Goal: Find specific page/section: Find specific page/section

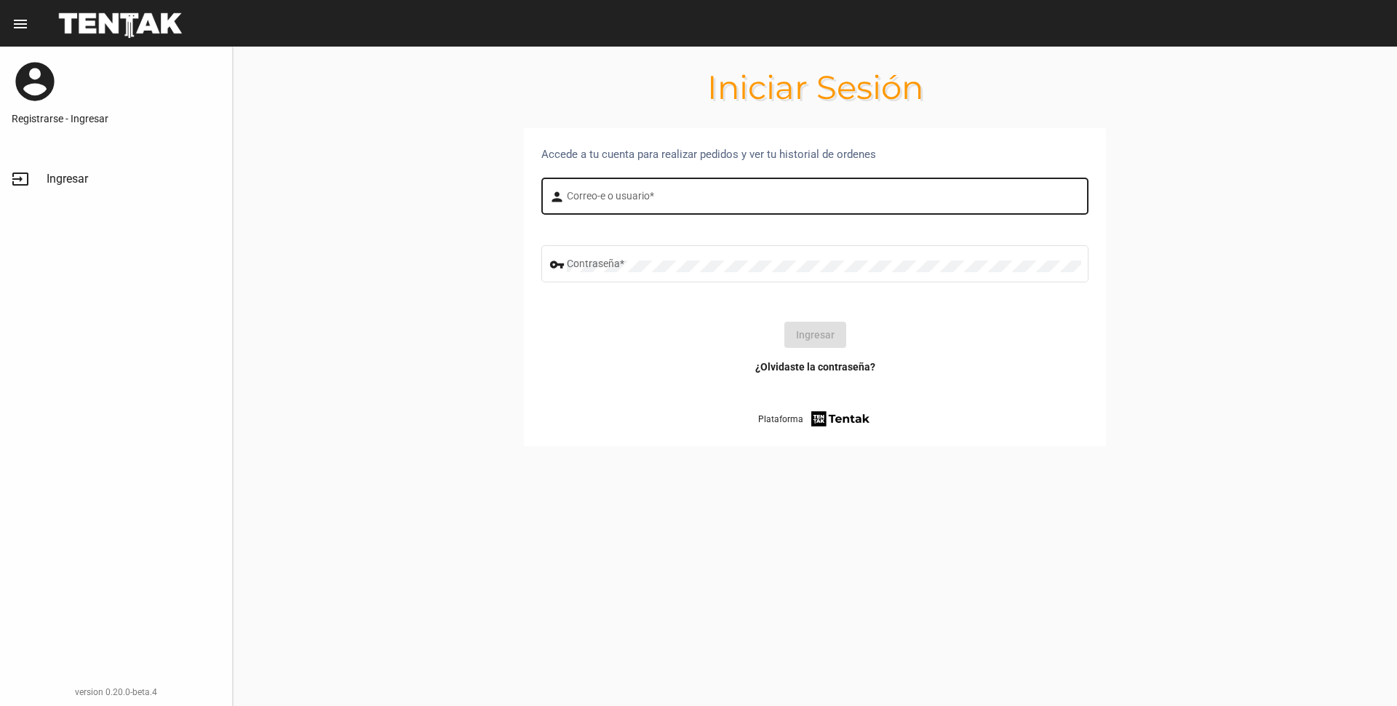
drag, startPoint x: 622, startPoint y: 202, endPoint x: 650, endPoint y: 210, distance: 28.8
click at [622, 202] on input "Correo-e o usuario *" at bounding box center [824, 199] width 515 height 12
type input "[PERSON_NAME]"
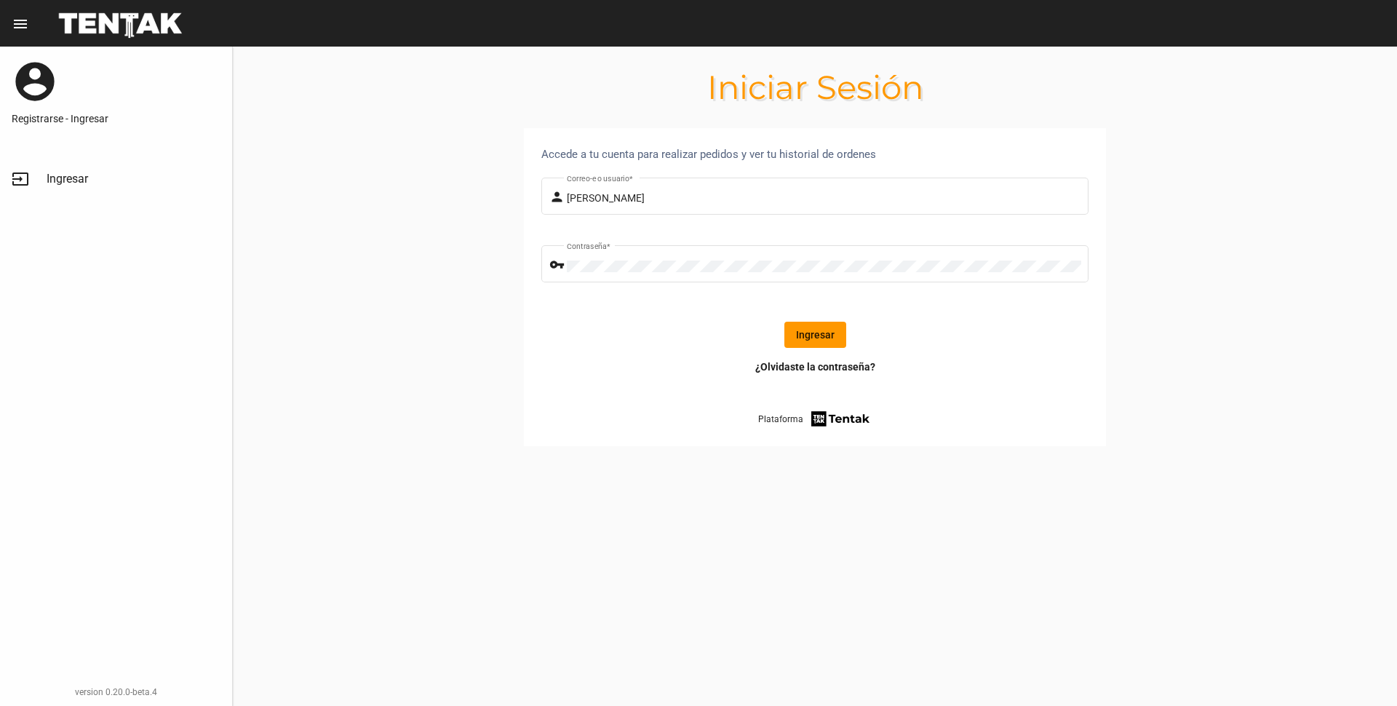
click at [821, 343] on button "Ingresar" at bounding box center [816, 335] width 62 height 26
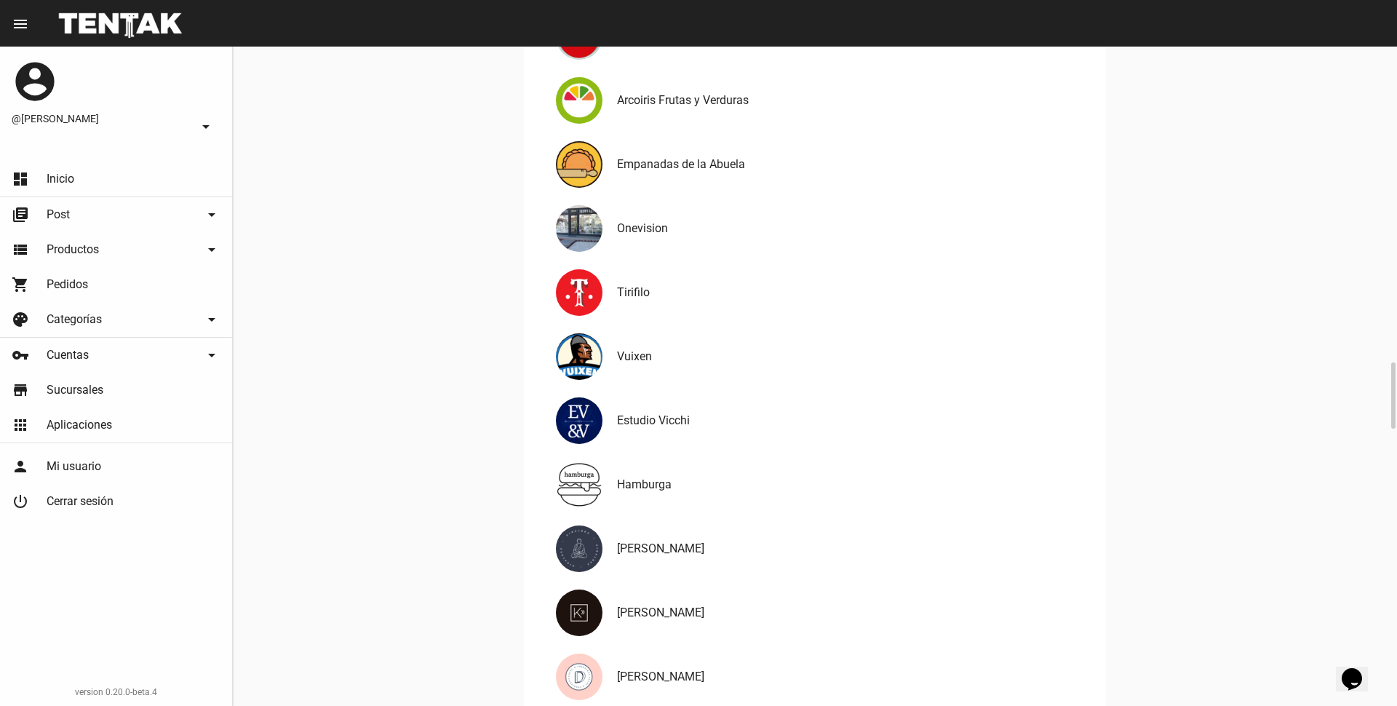
scroll to position [1327, 0]
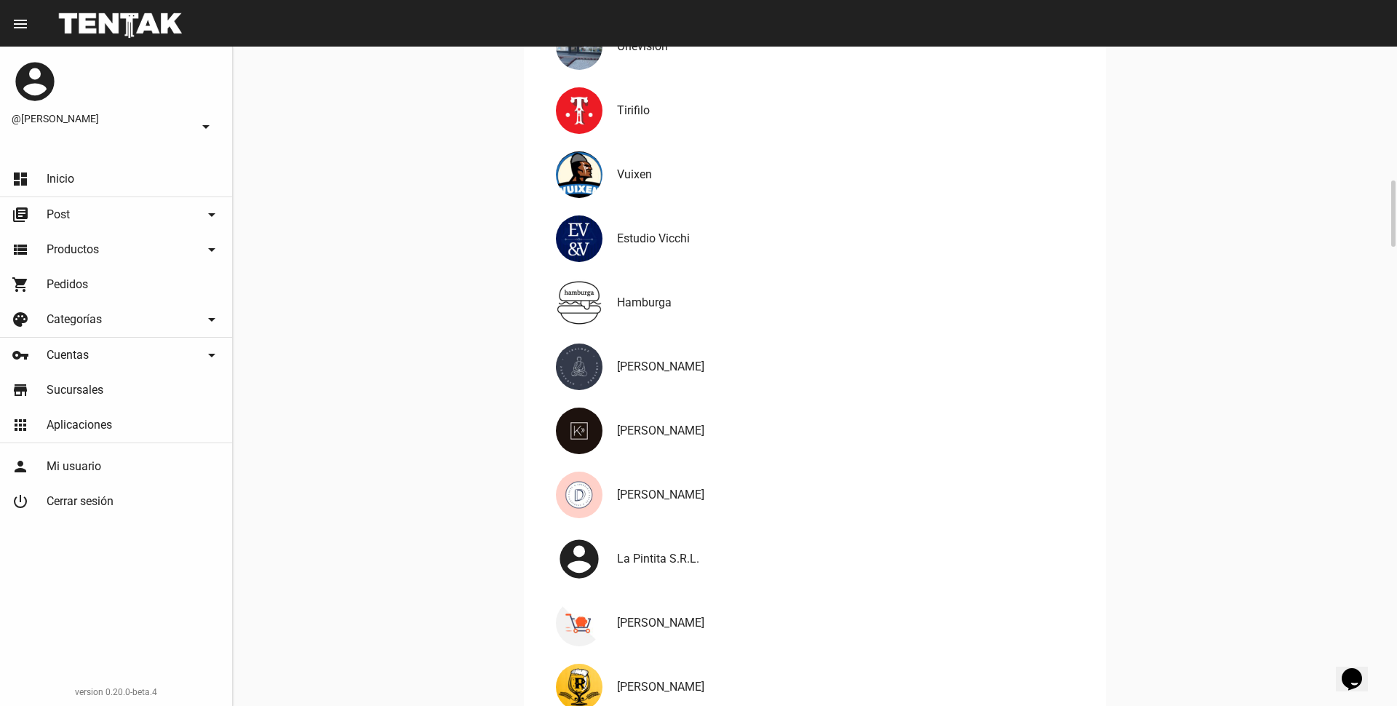
click at [652, 475] on div "[PERSON_NAME]" at bounding box center [814, 495] width 547 height 64
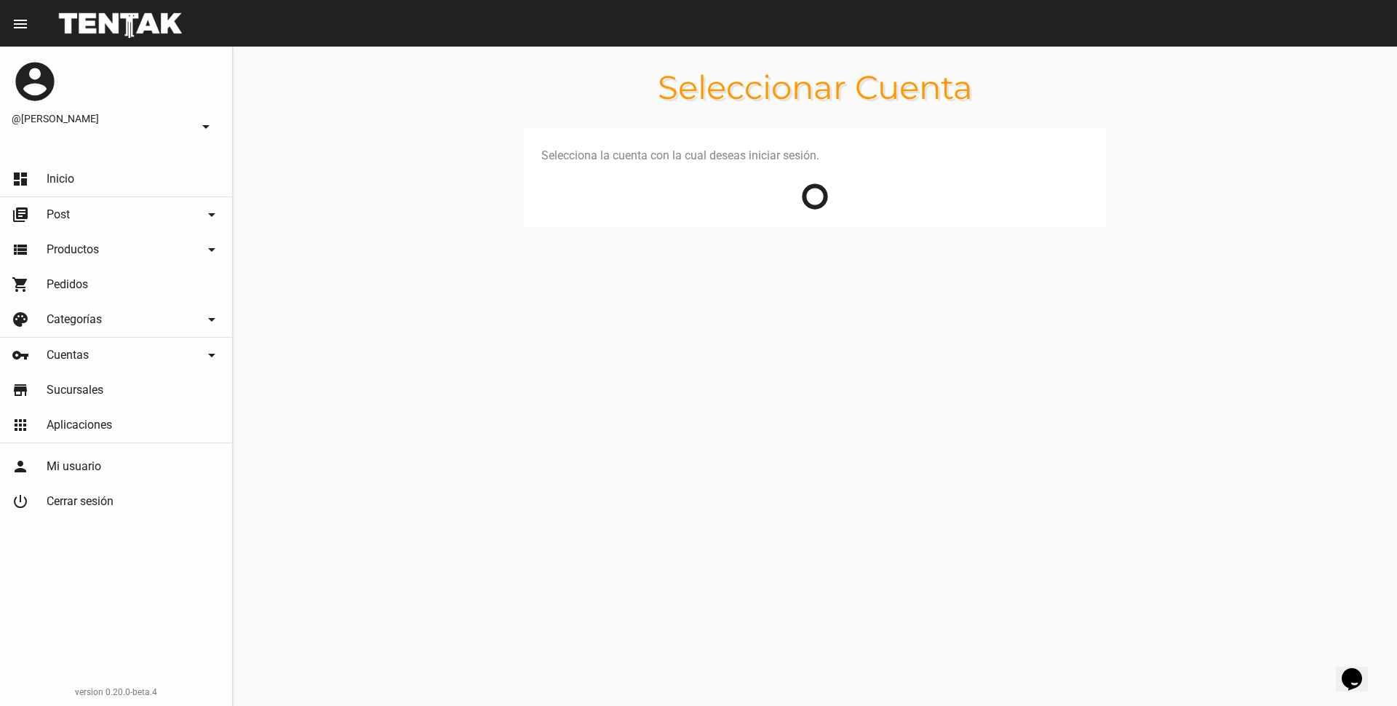
scroll to position [0, 0]
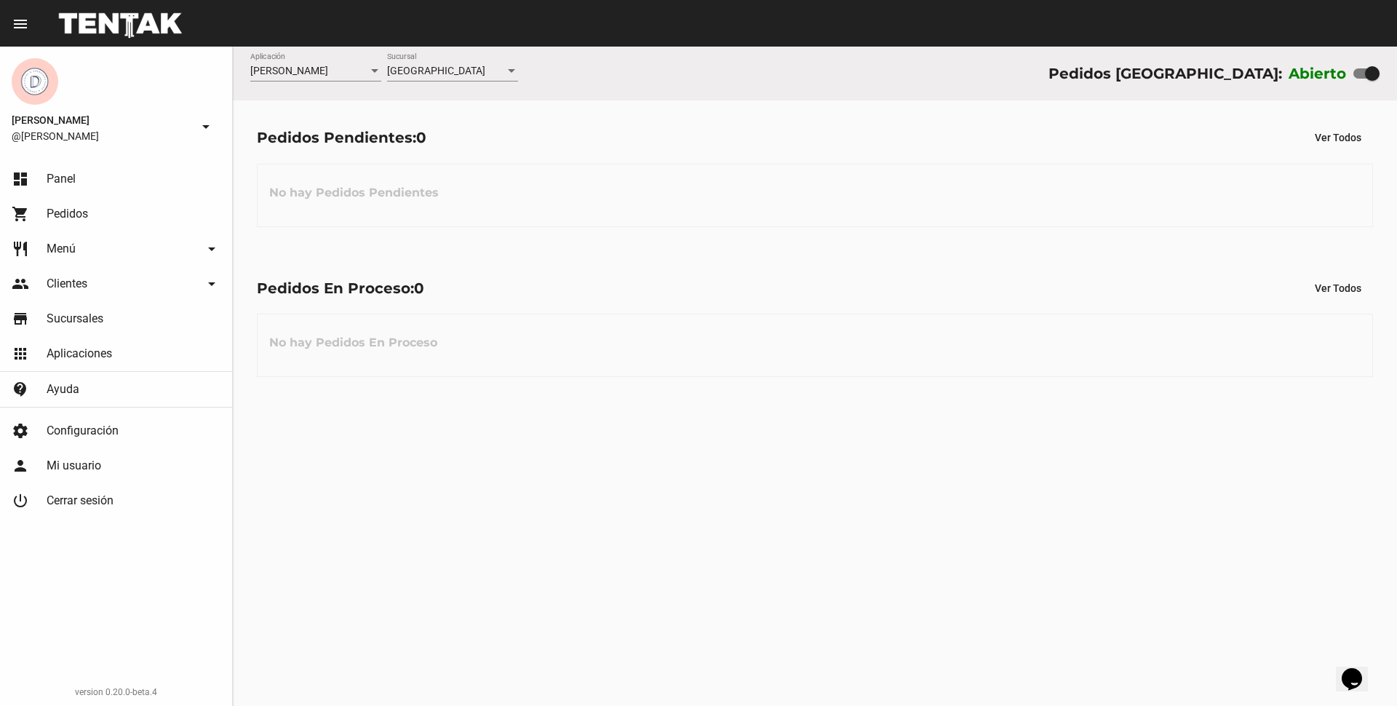
click at [68, 116] on span "[PERSON_NAME]" at bounding box center [102, 119] width 180 height 17
click at [207, 123] on mat-icon "arrow_drop_down" at bounding box center [205, 126] width 17 height 17
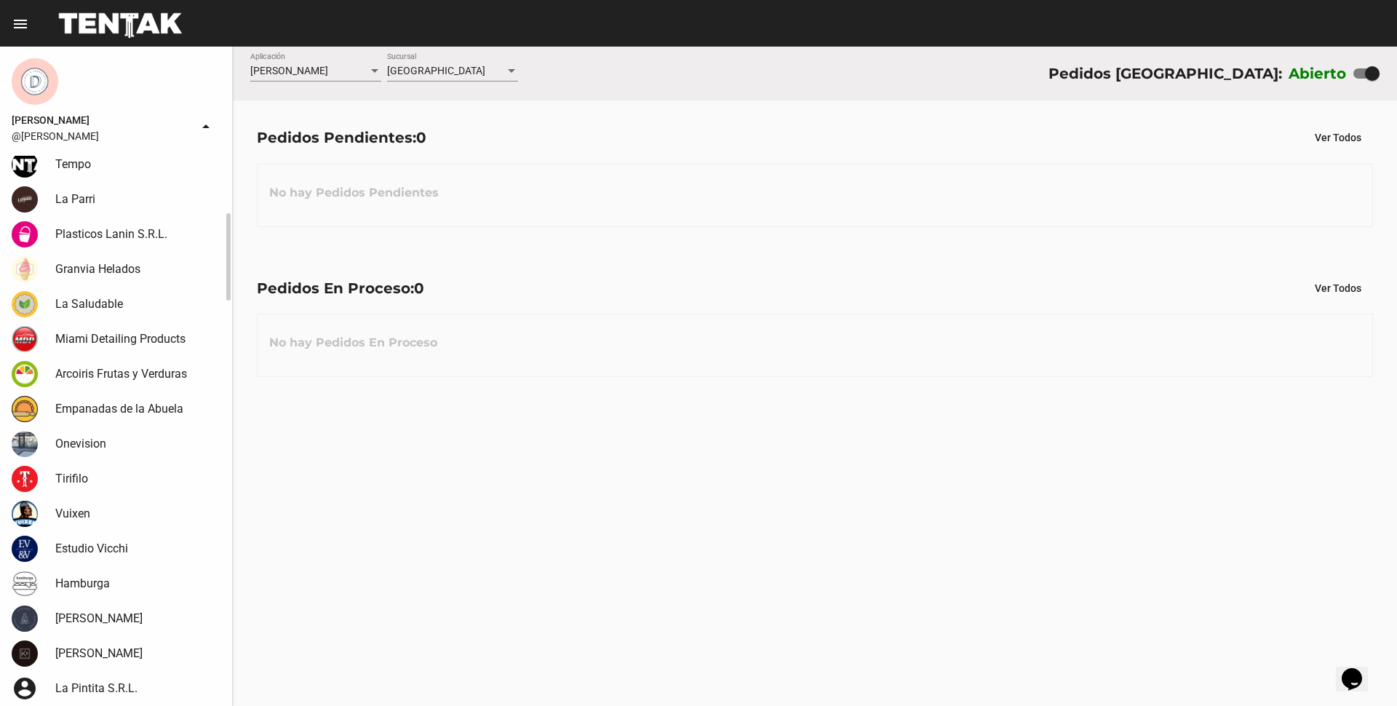
scroll to position [546, 0]
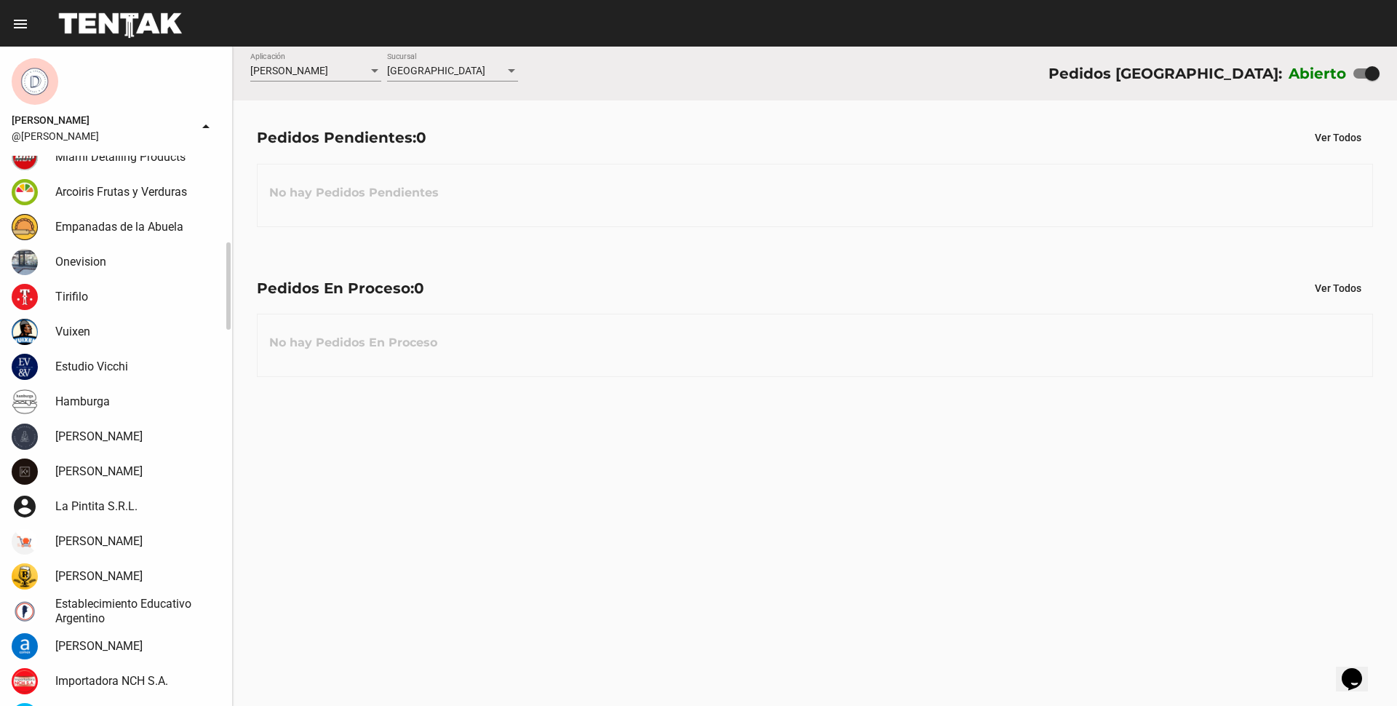
click at [70, 395] on span "Hamburga" at bounding box center [82, 401] width 55 height 15
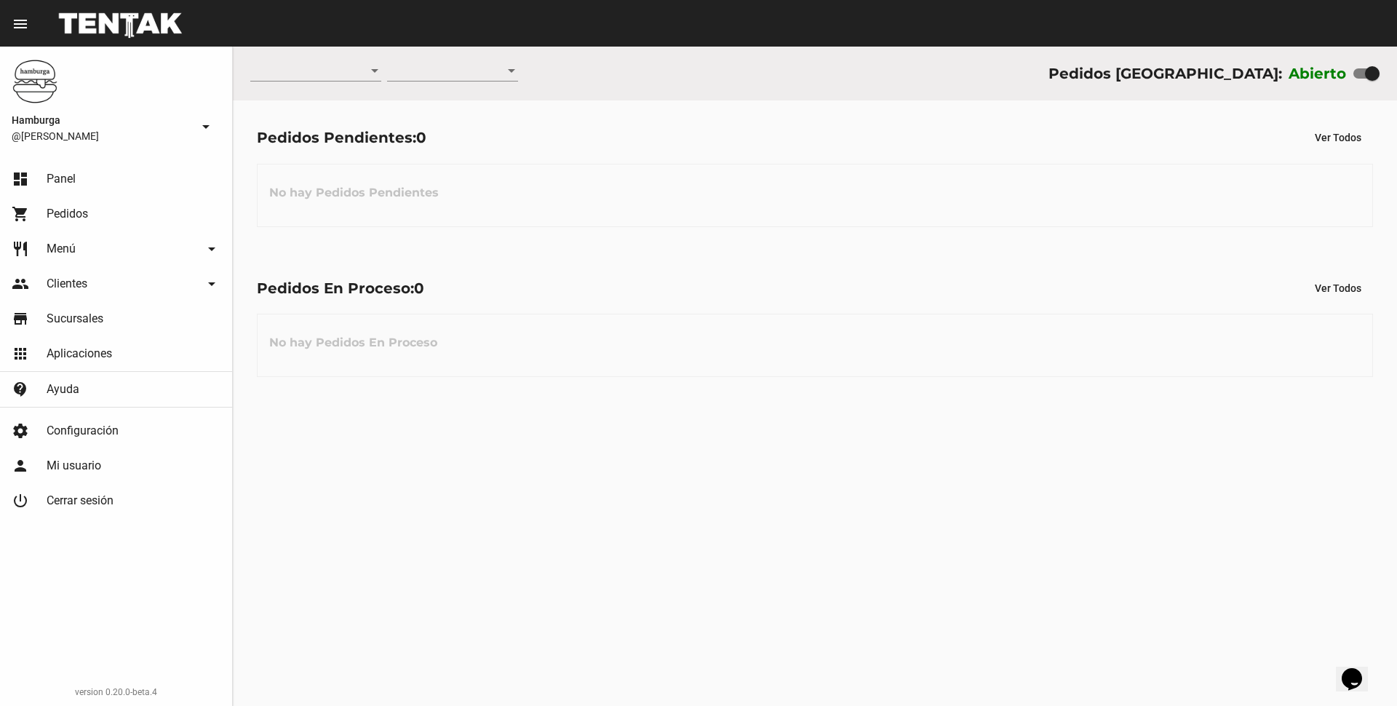
scroll to position [0, 0]
click at [65, 323] on span "Sucursales" at bounding box center [75, 318] width 57 height 15
